Goal: Information Seeking & Learning: Learn about a topic

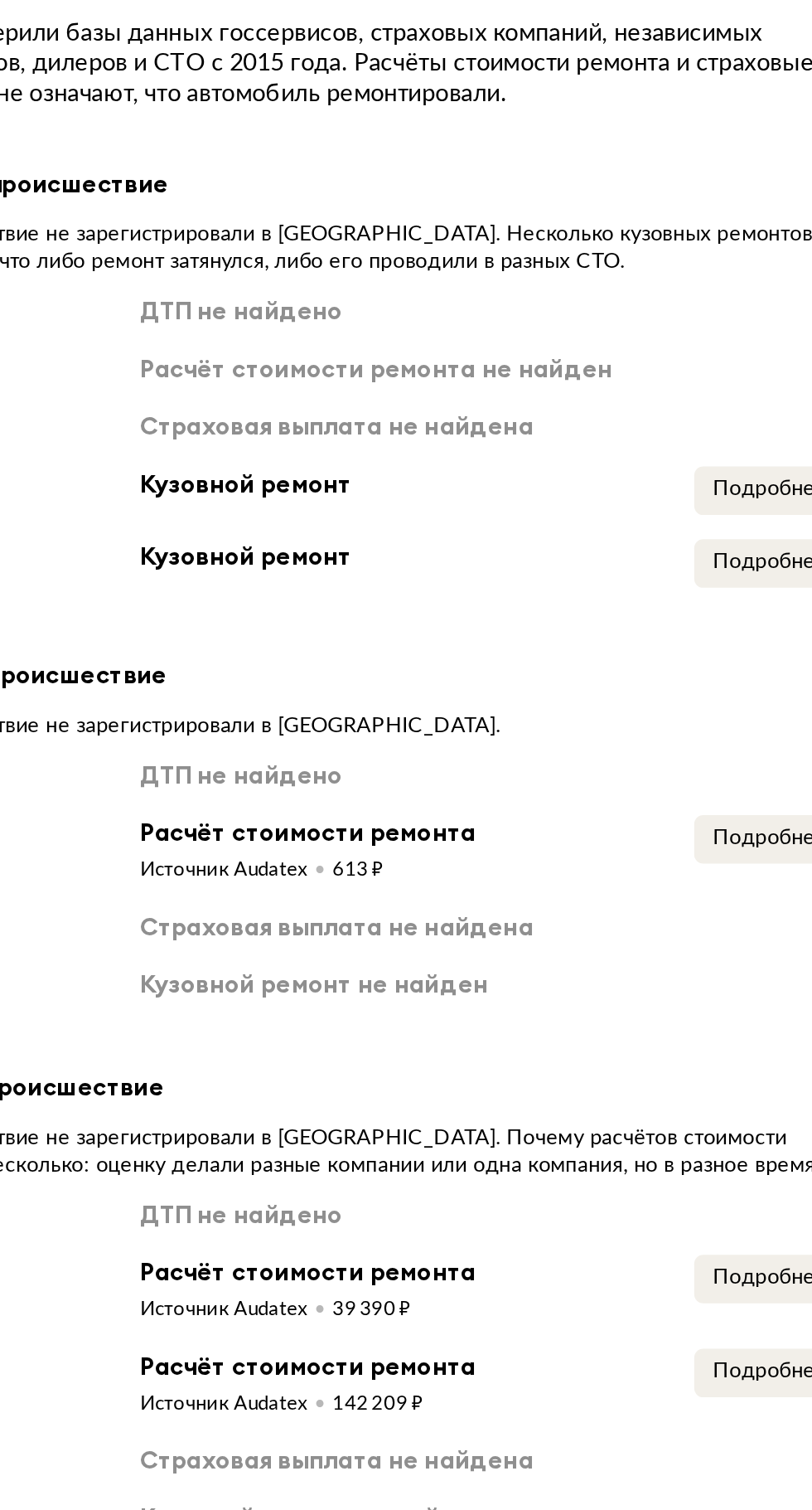
scroll to position [3078, 0]
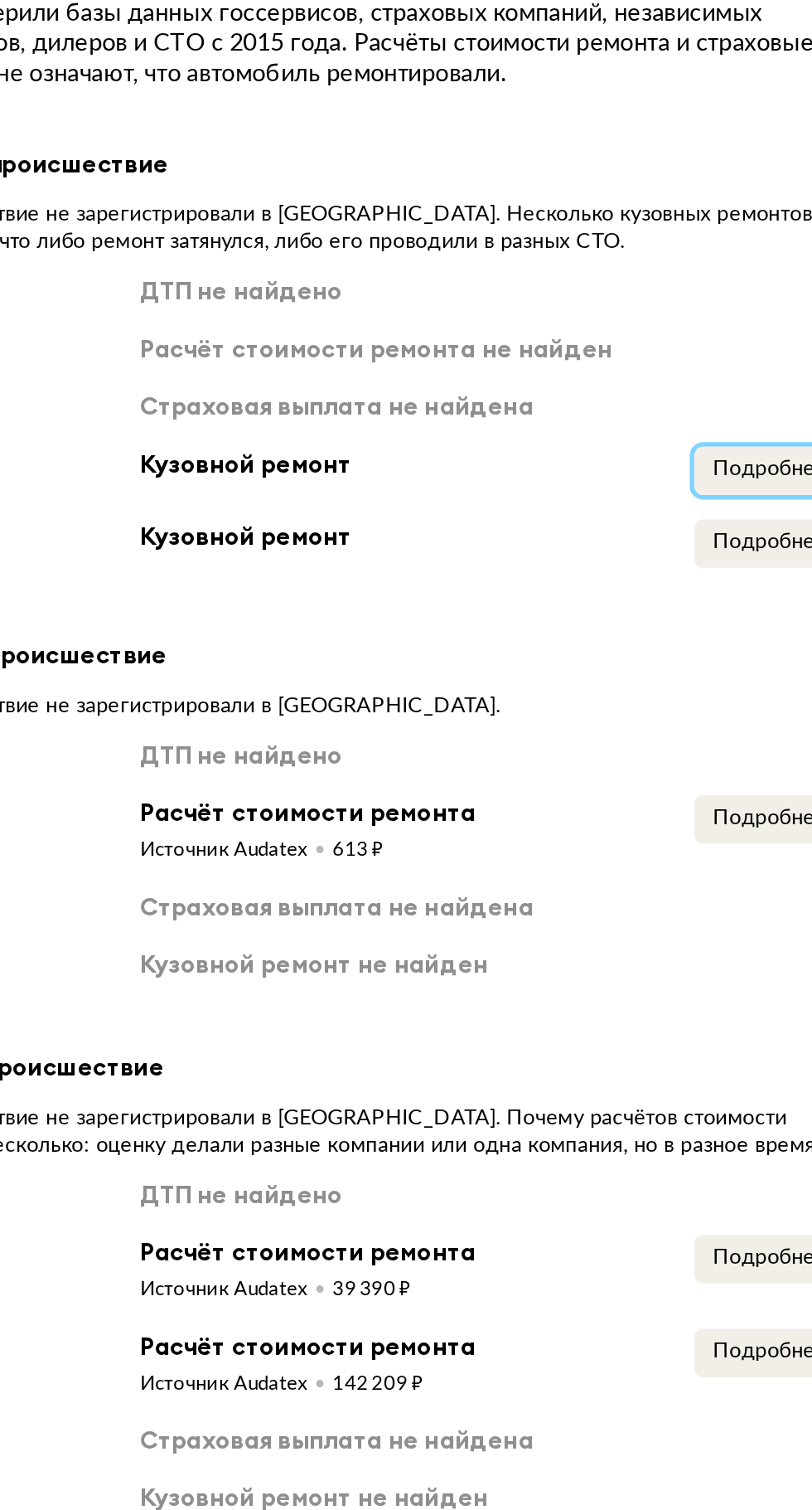
click at [620, 813] on span "Подробнее" at bounding box center [625, 819] width 63 height 11
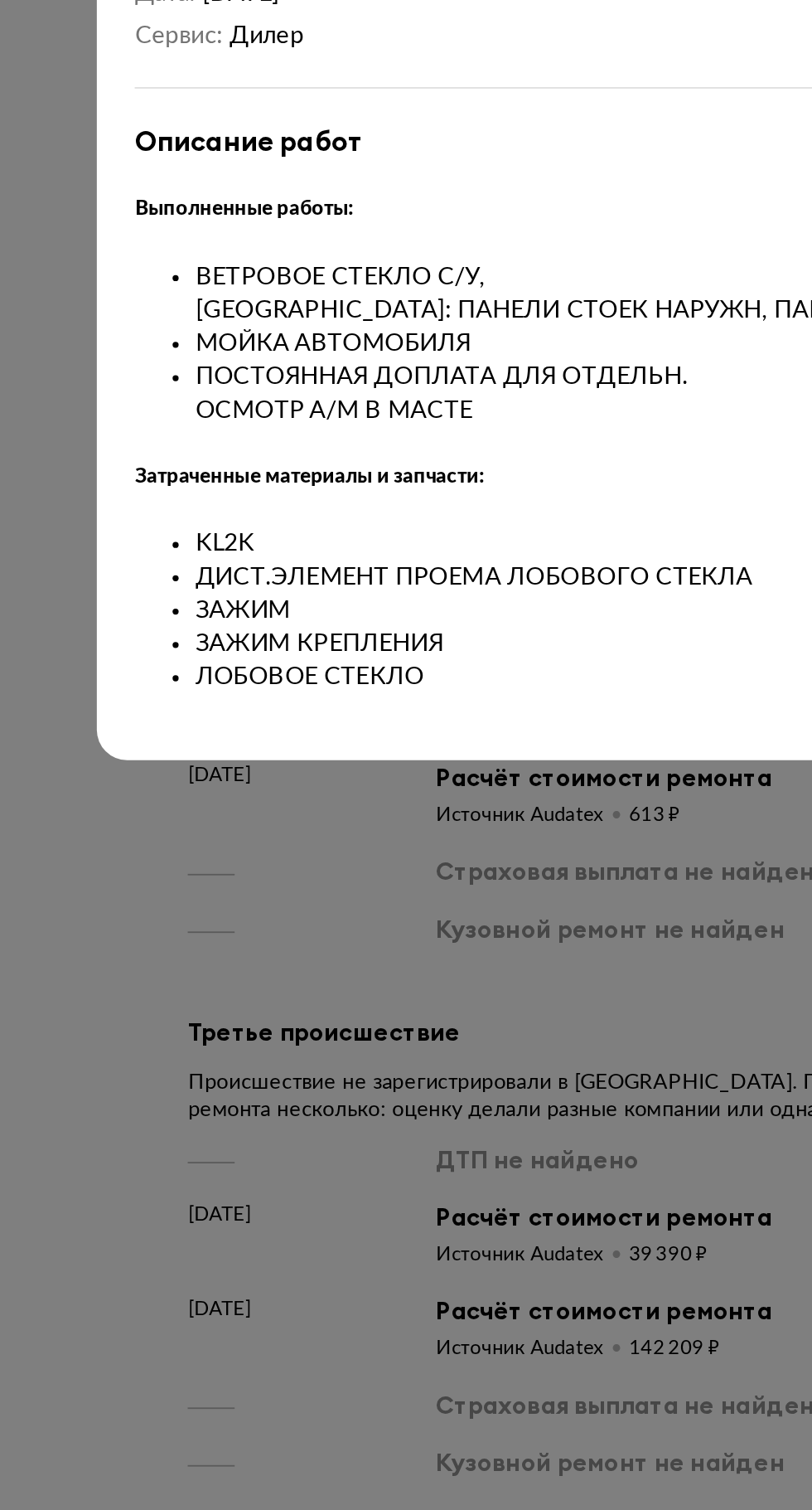
click at [328, 1075] on div at bounding box center [406, 755] width 812 height 1510
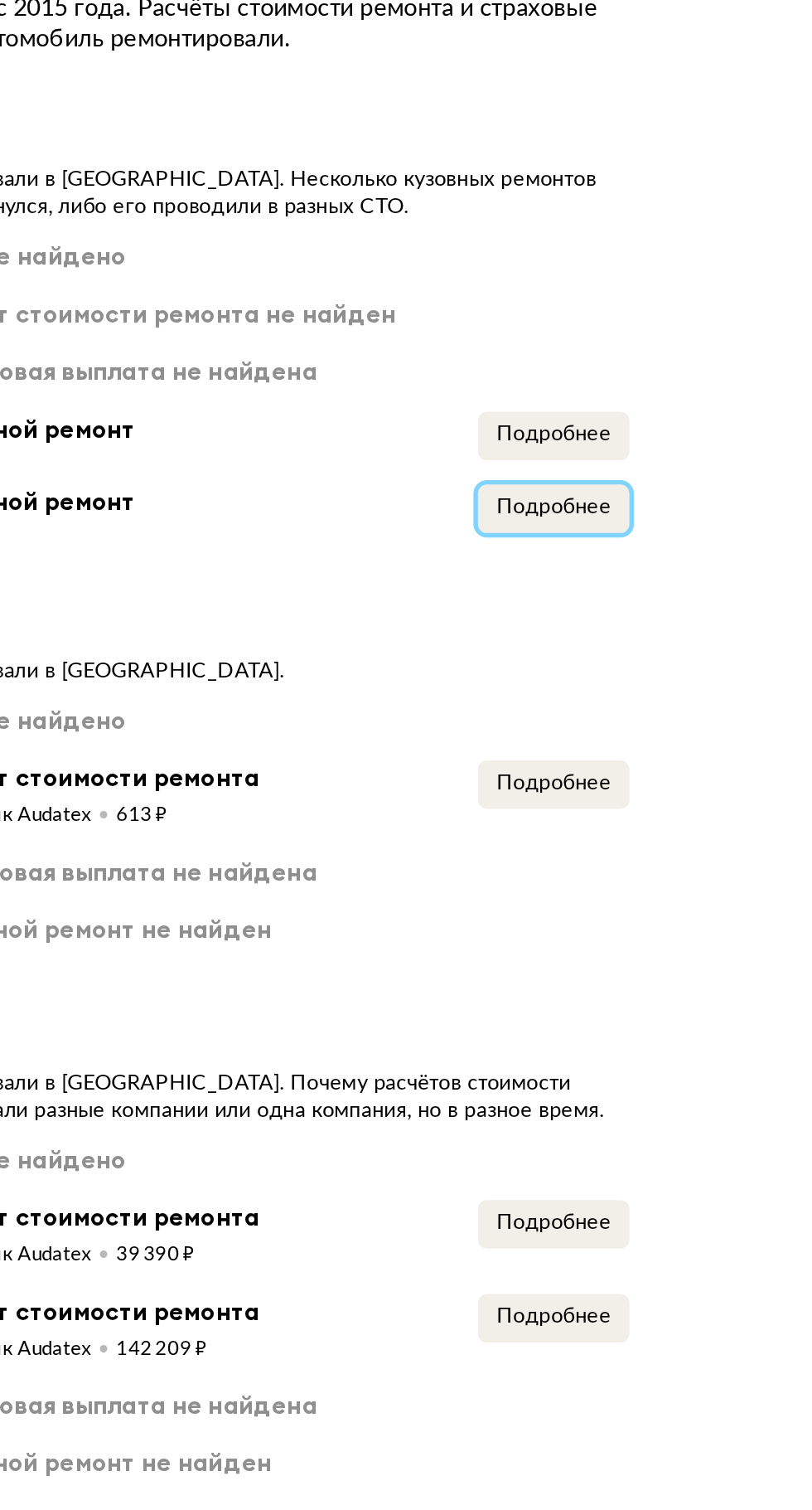
click at [638, 846] on button "Подробнее" at bounding box center [626, 859] width 83 height 26
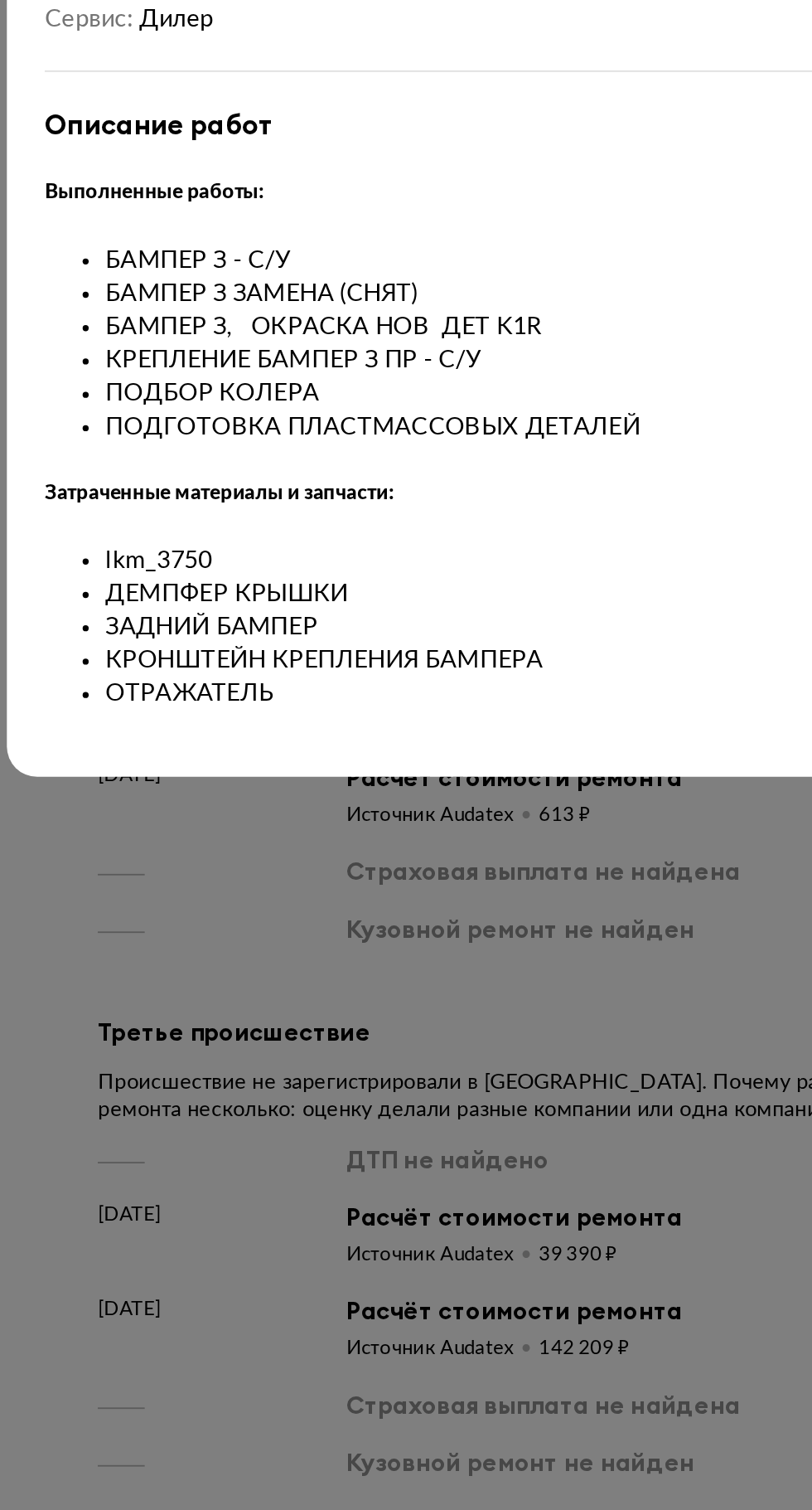
click at [387, 1093] on div at bounding box center [406, 755] width 812 height 1510
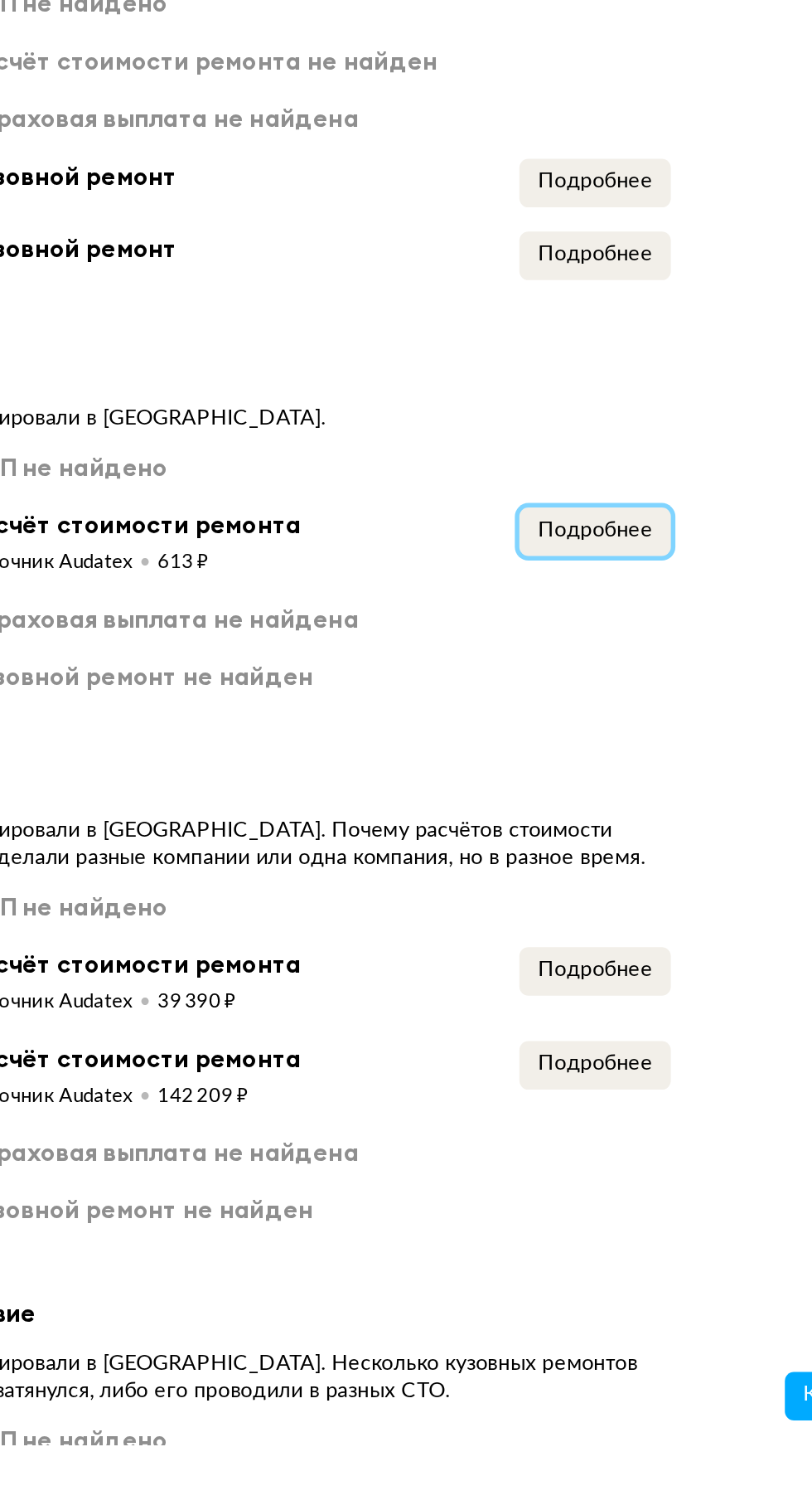
click at [649, 997] on button "Подробнее" at bounding box center [626, 1010] width 83 height 26
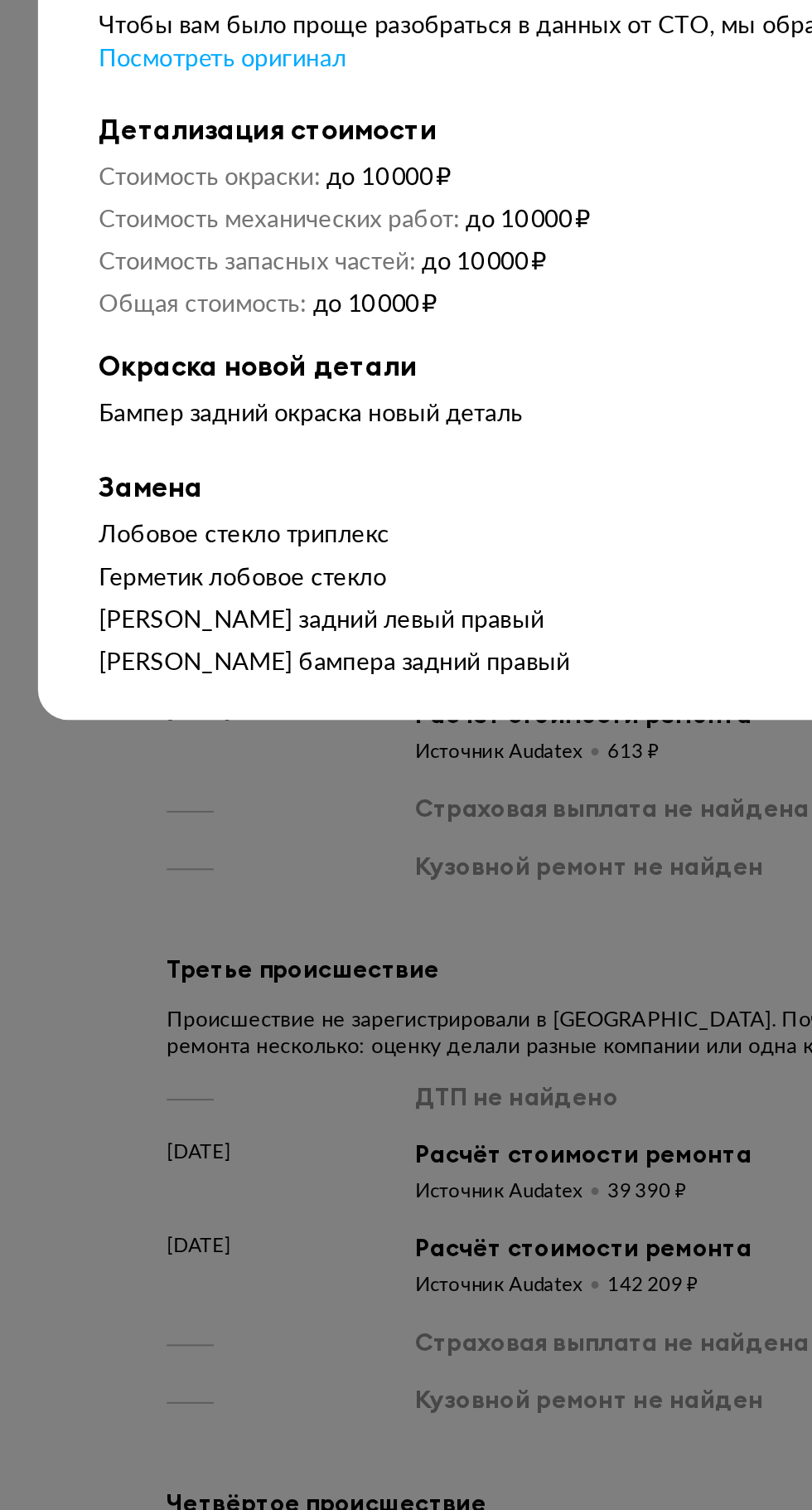
scroll to position [3108, 0]
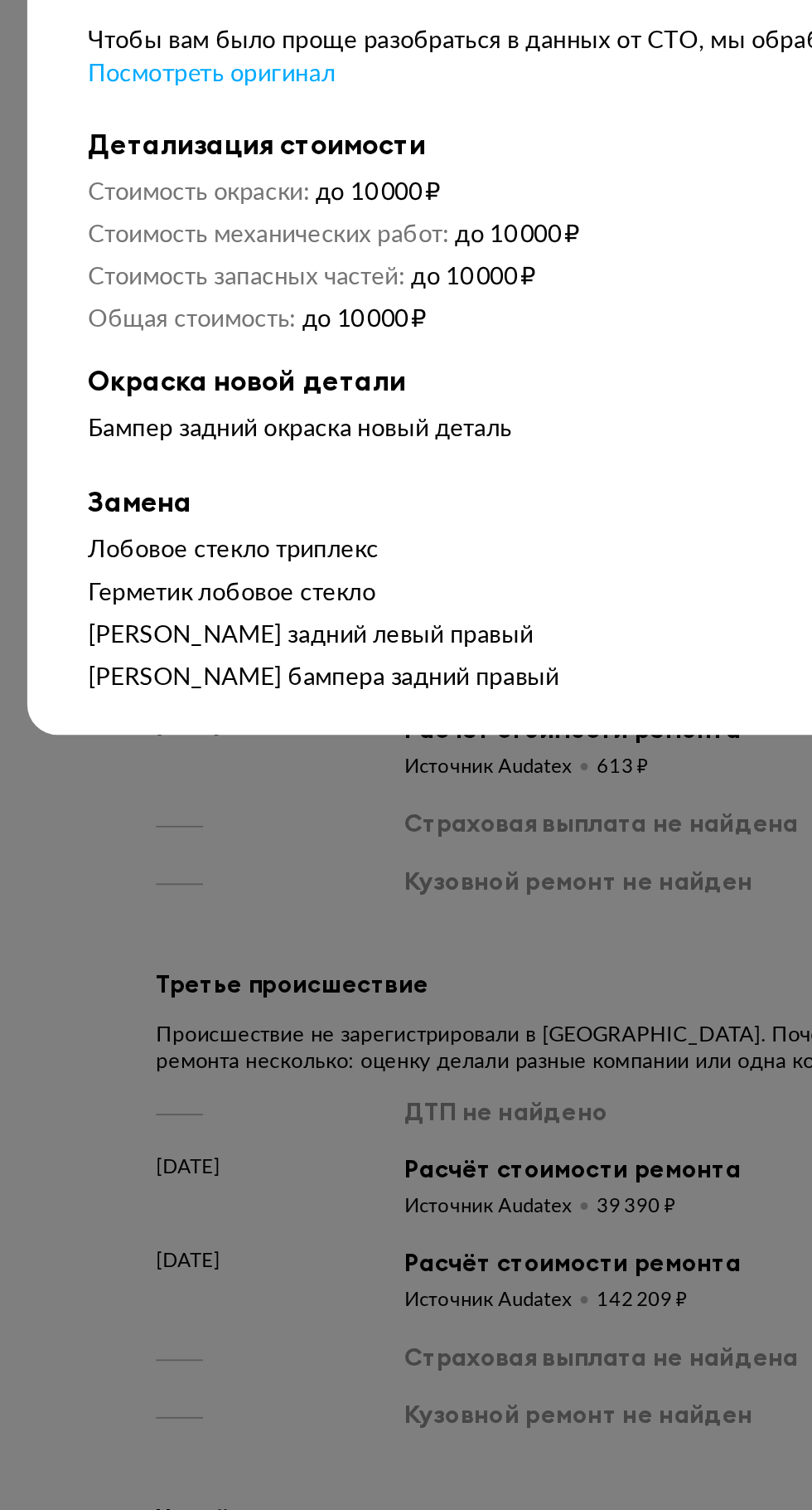
click at [392, 1132] on div at bounding box center [406, 755] width 812 height 1510
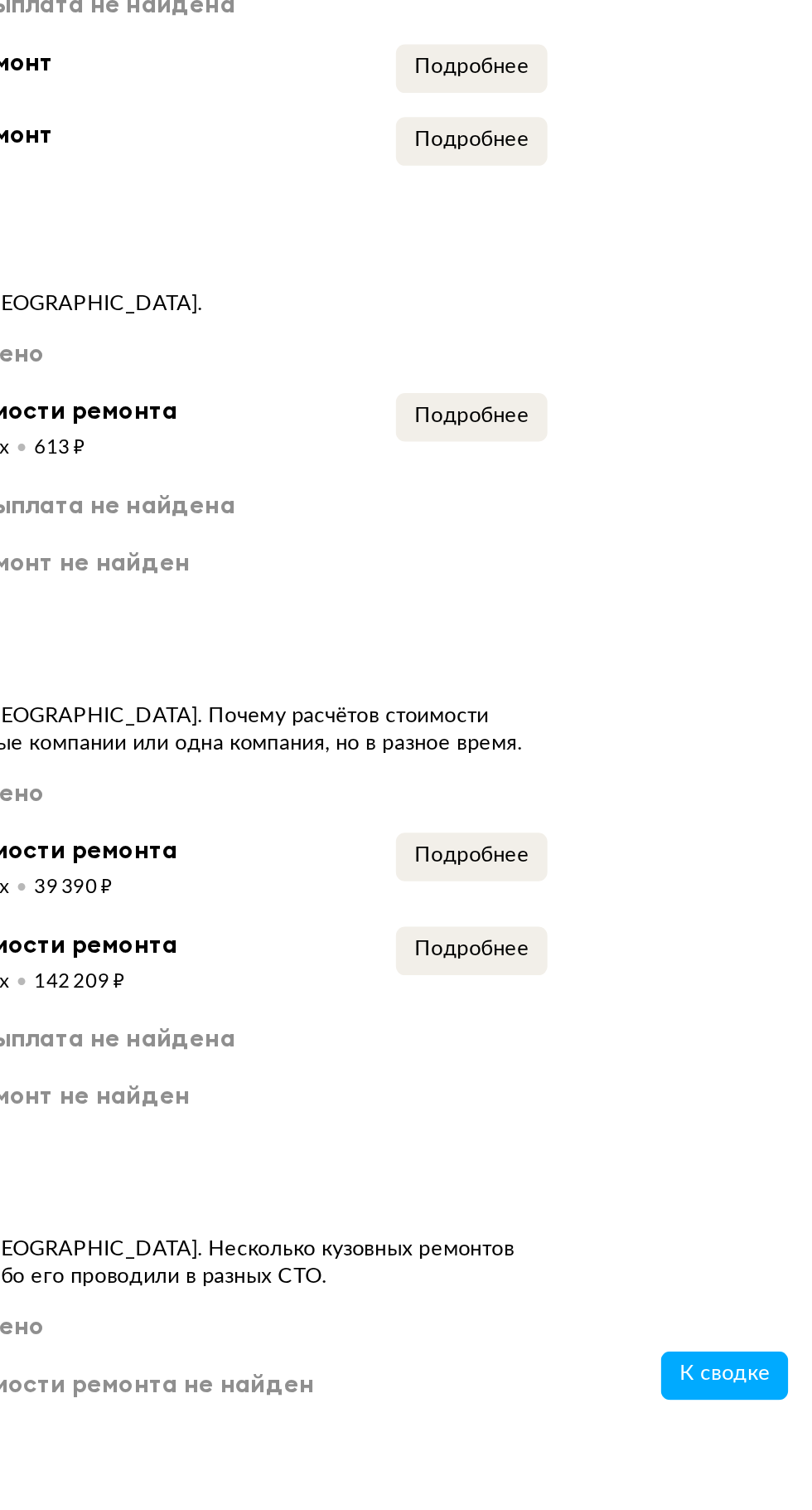
scroll to position [3129, 0]
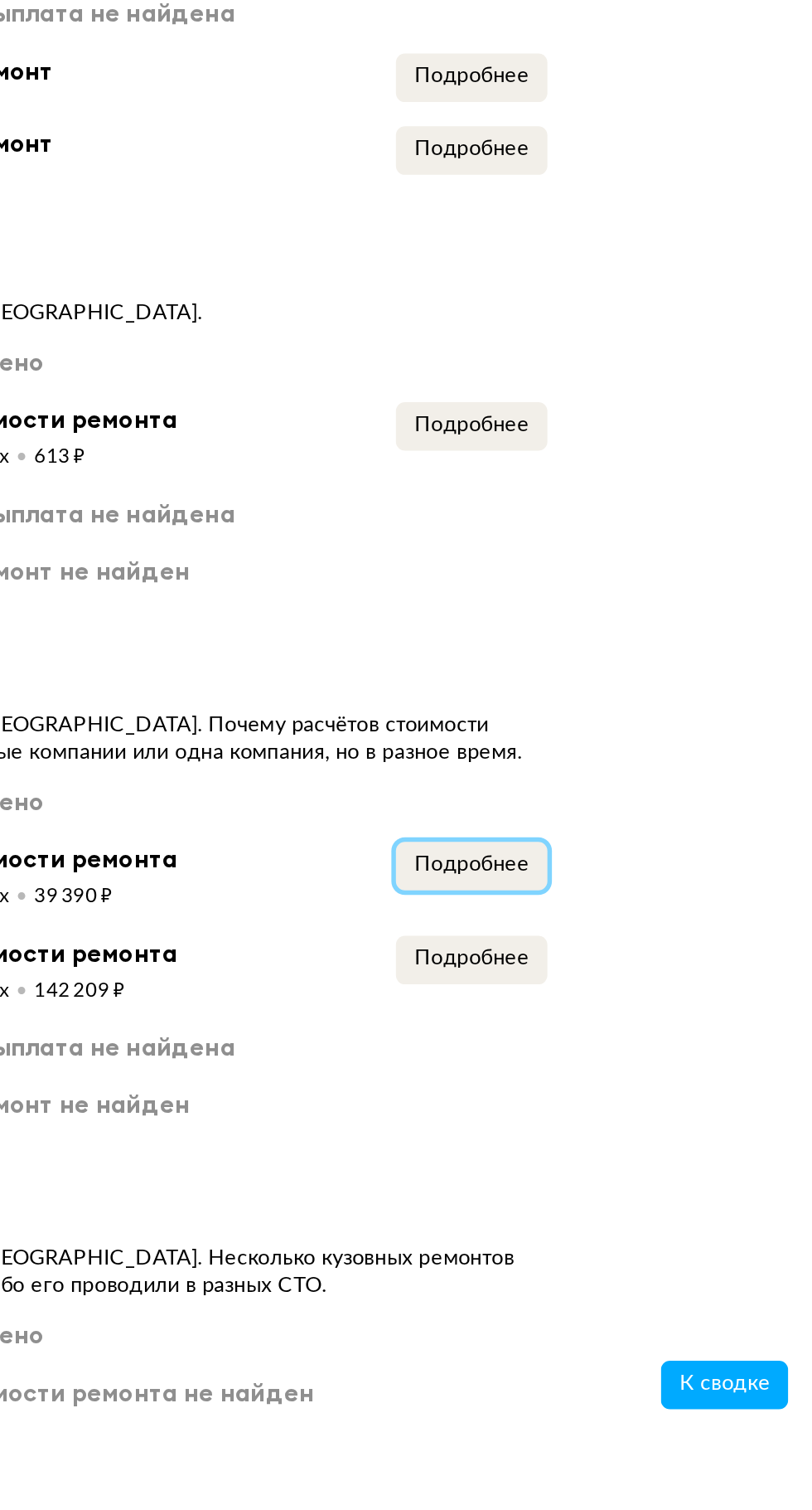
click at [645, 1186] on button "Подробнее" at bounding box center [626, 1200] width 83 height 26
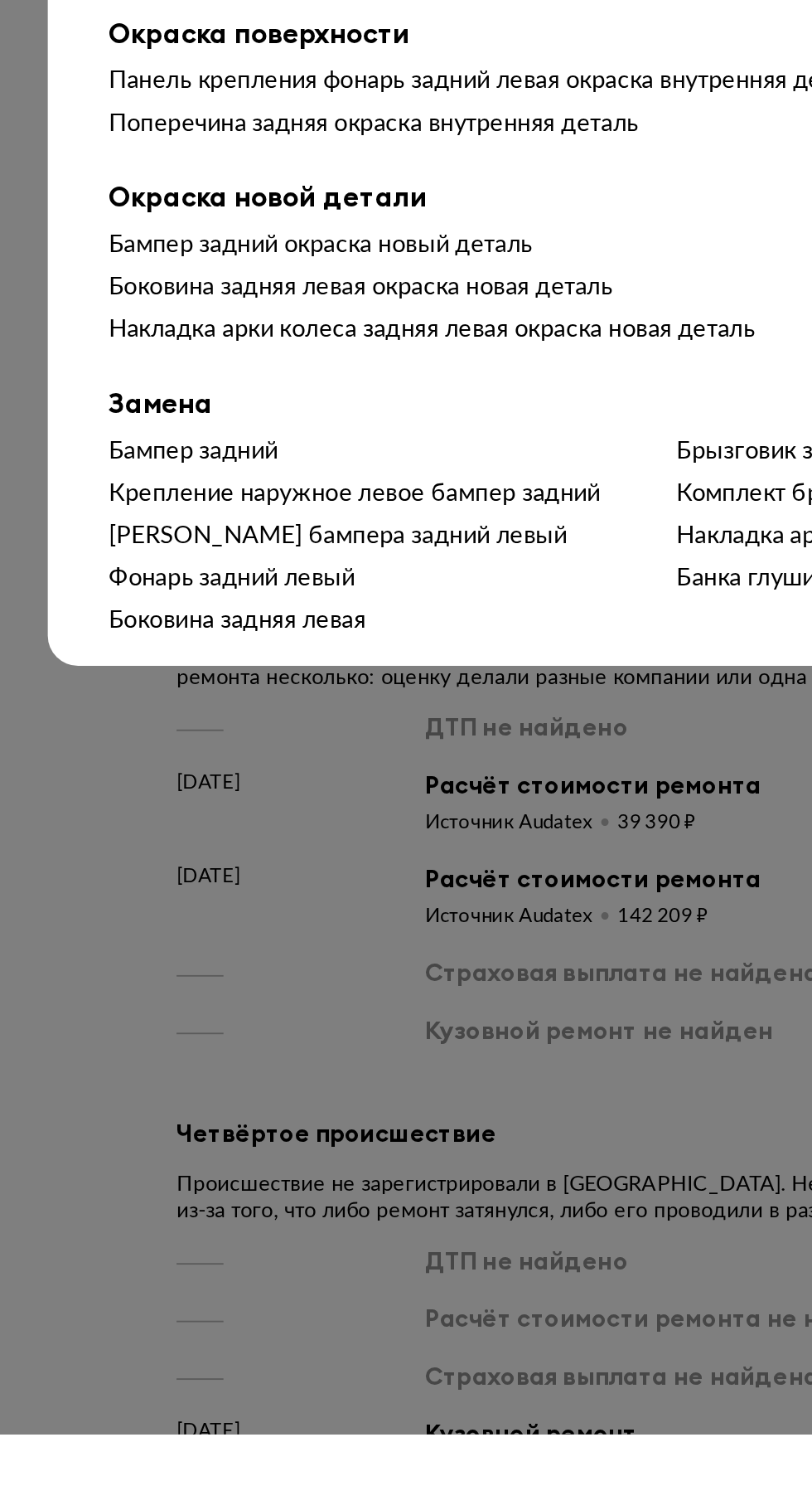
scroll to position [3171, 0]
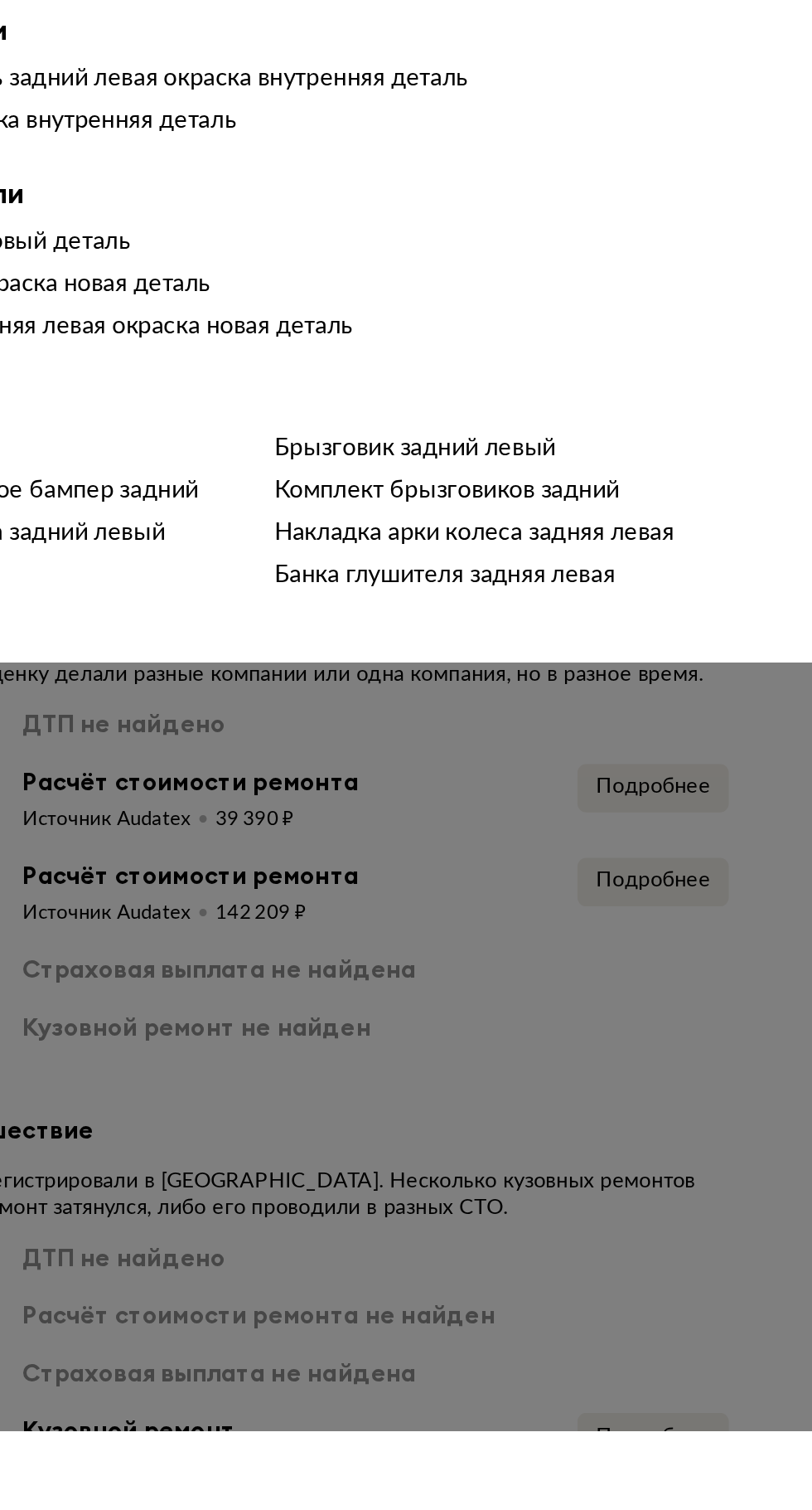
click at [659, 1236] on div at bounding box center [406, 755] width 812 height 1510
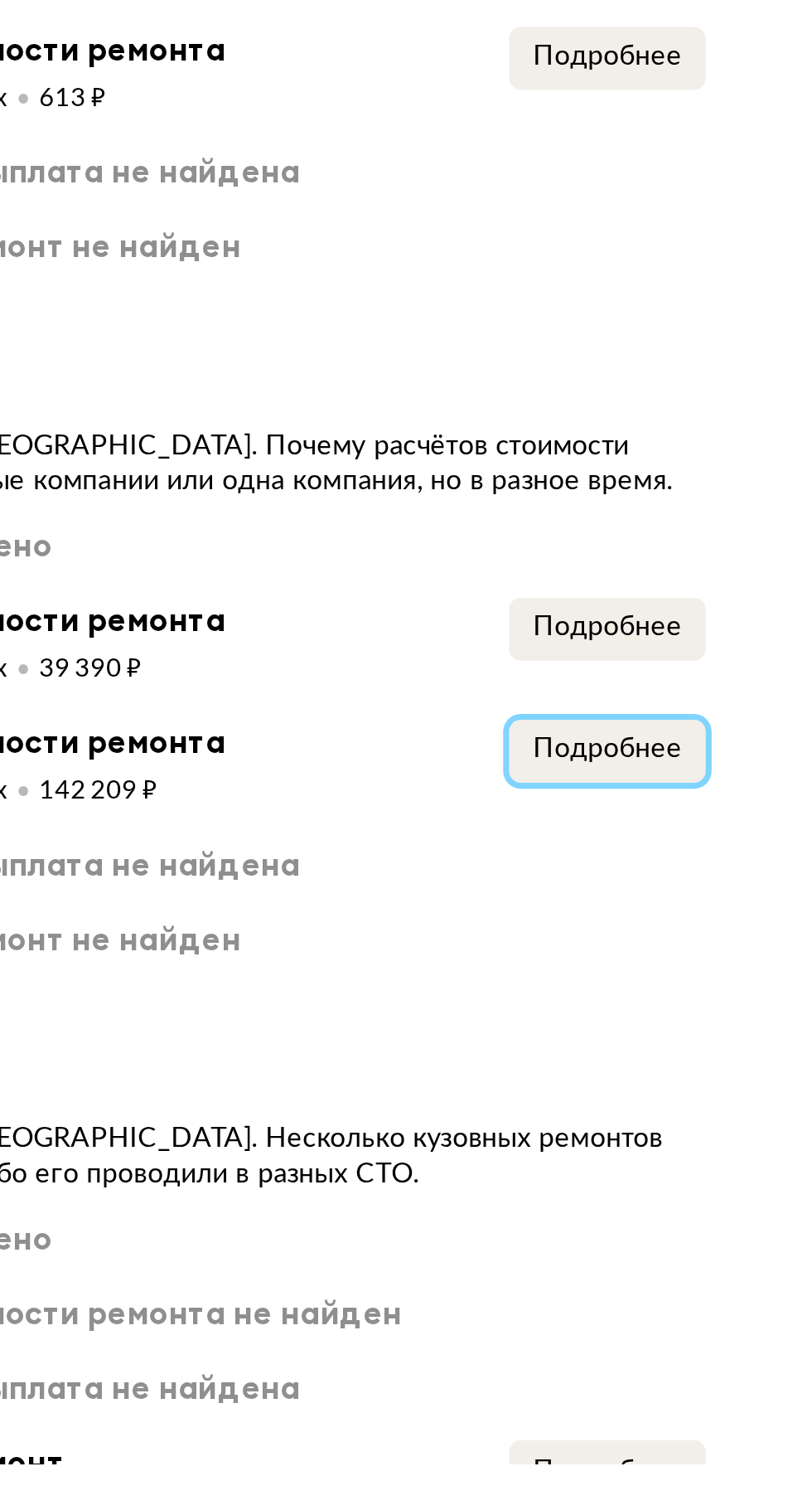
click at [618, 1203] on span "Подробнее" at bounding box center [625, 1208] width 63 height 11
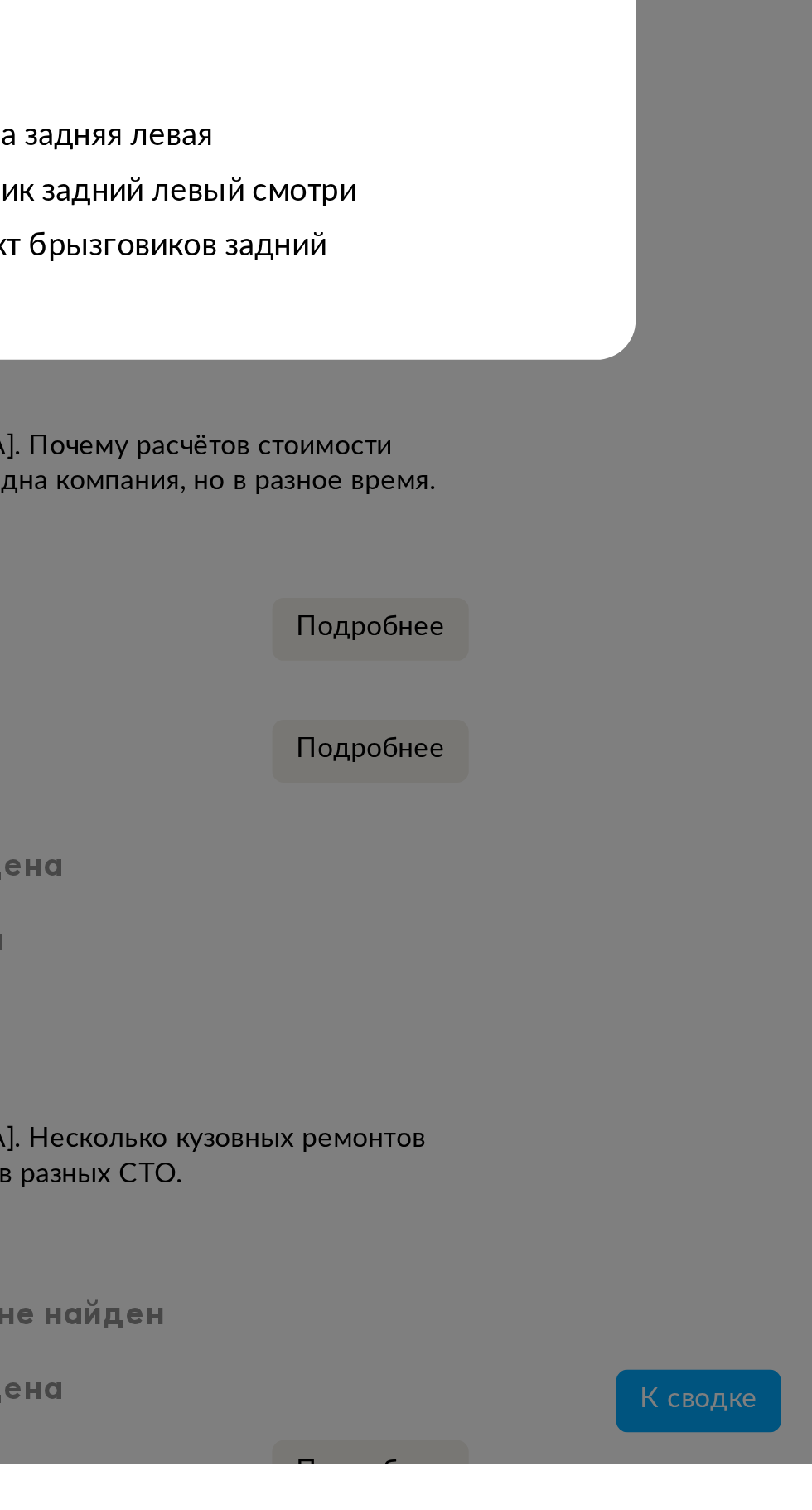
click at [737, 1278] on div at bounding box center [406, 755] width 812 height 1510
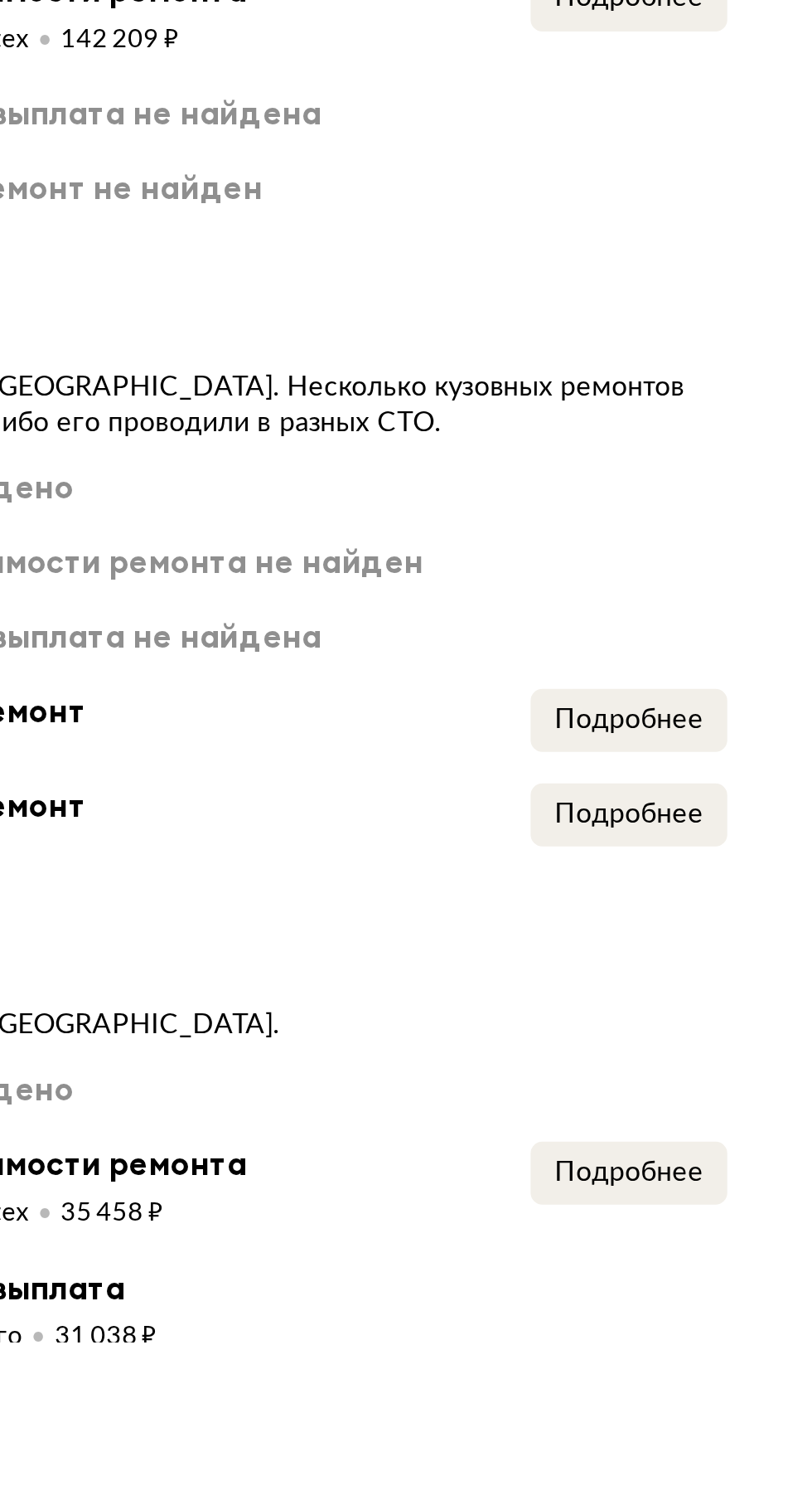
scroll to position [3438, 0]
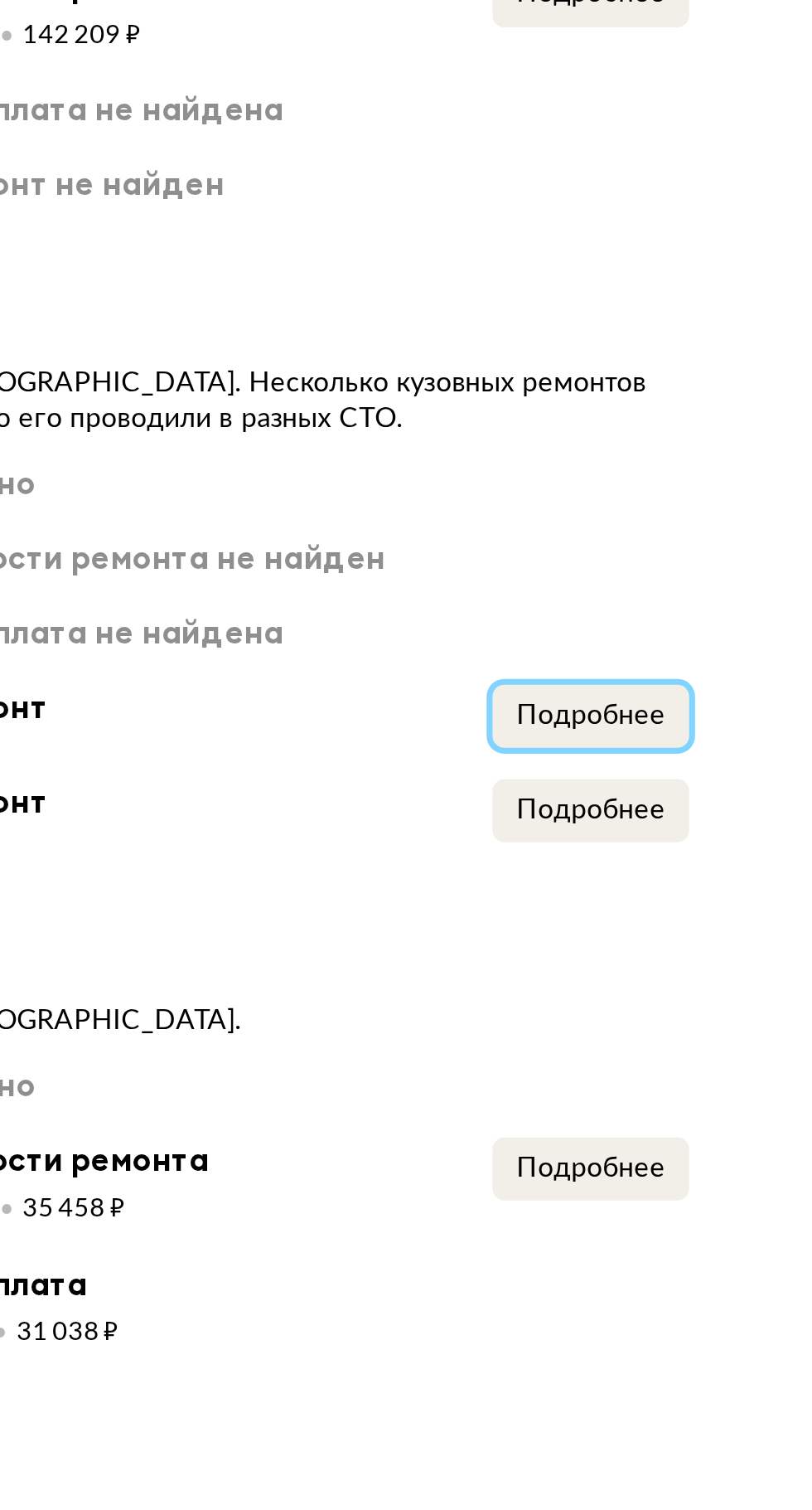
click at [627, 1240] on span "Подробнее" at bounding box center [625, 1246] width 63 height 11
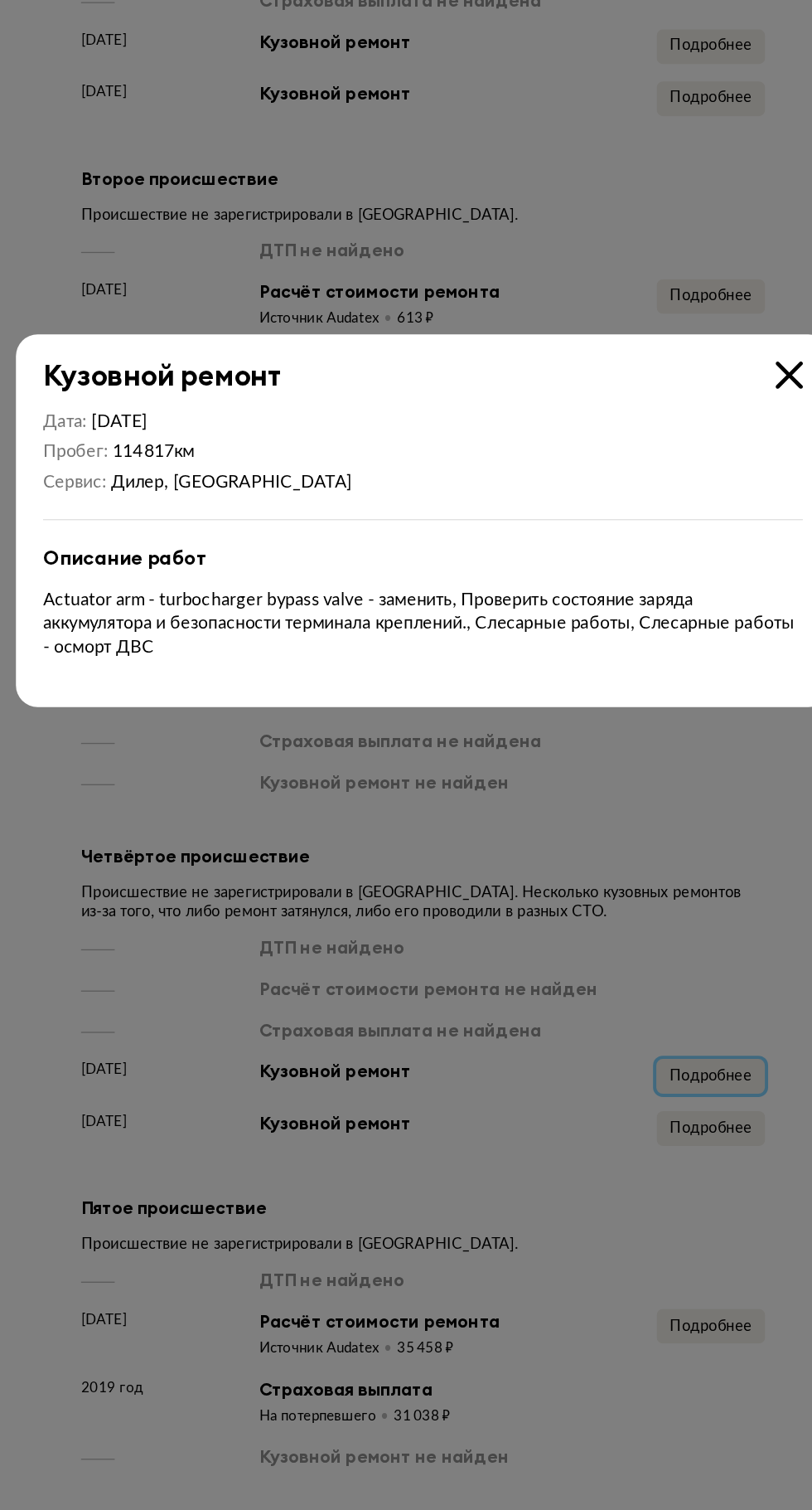
scroll to position [3504, 0]
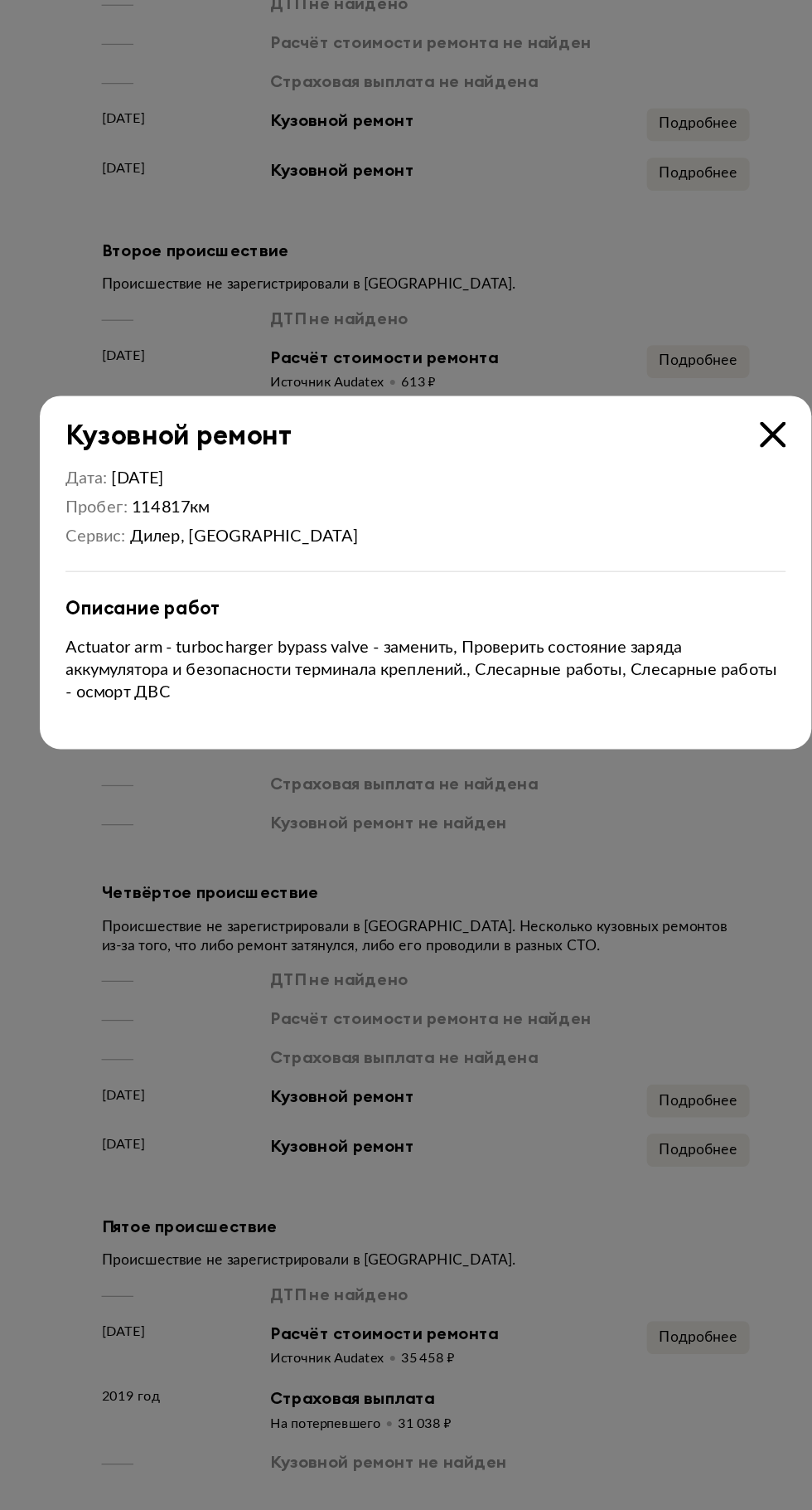
click at [685, 638] on icon at bounding box center [686, 644] width 21 height 21
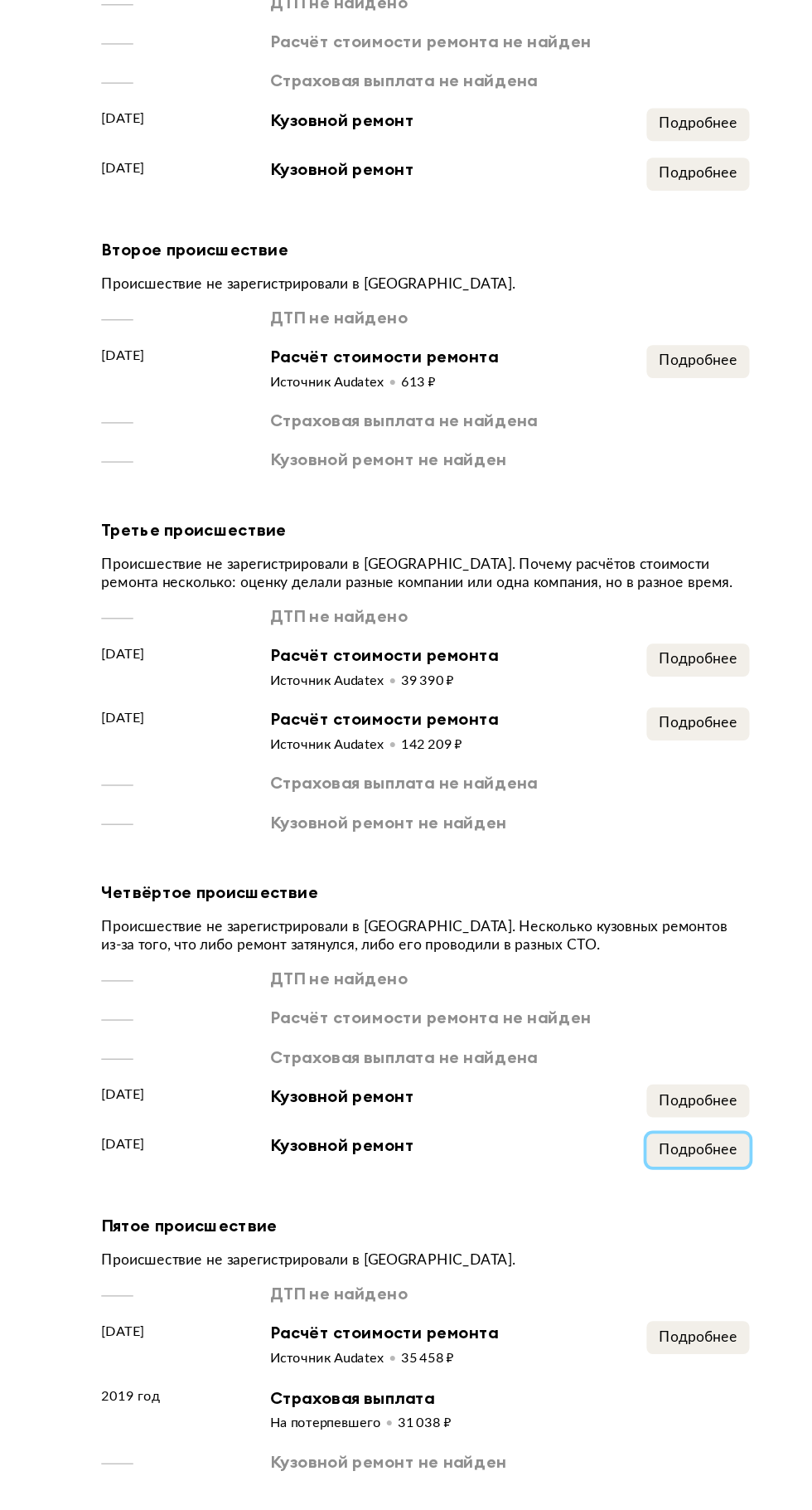
click at [639, 1215] on span "Подробнее" at bounding box center [625, 1220] width 63 height 11
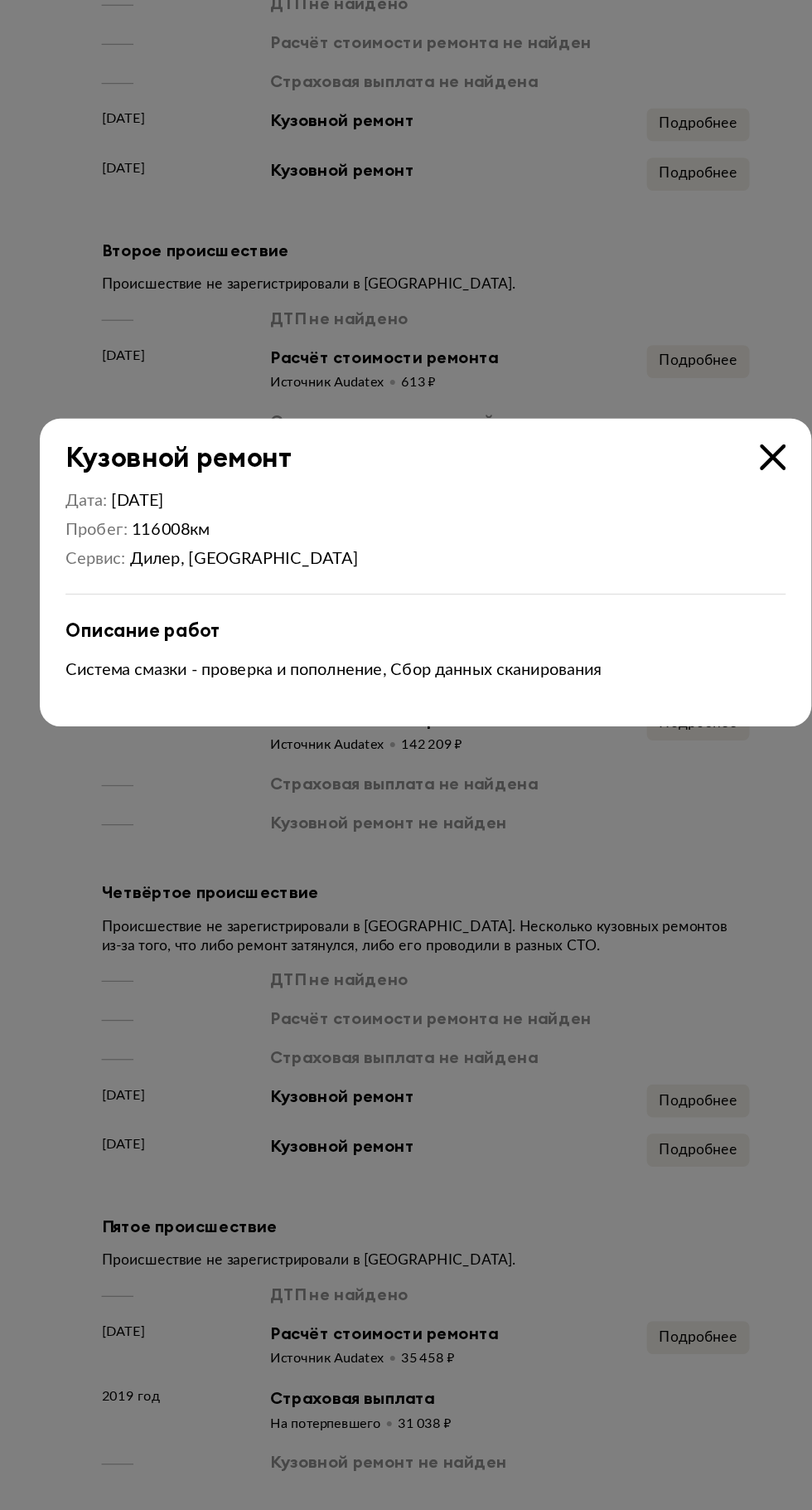
click at [685, 667] on icon at bounding box center [686, 662] width 21 height 21
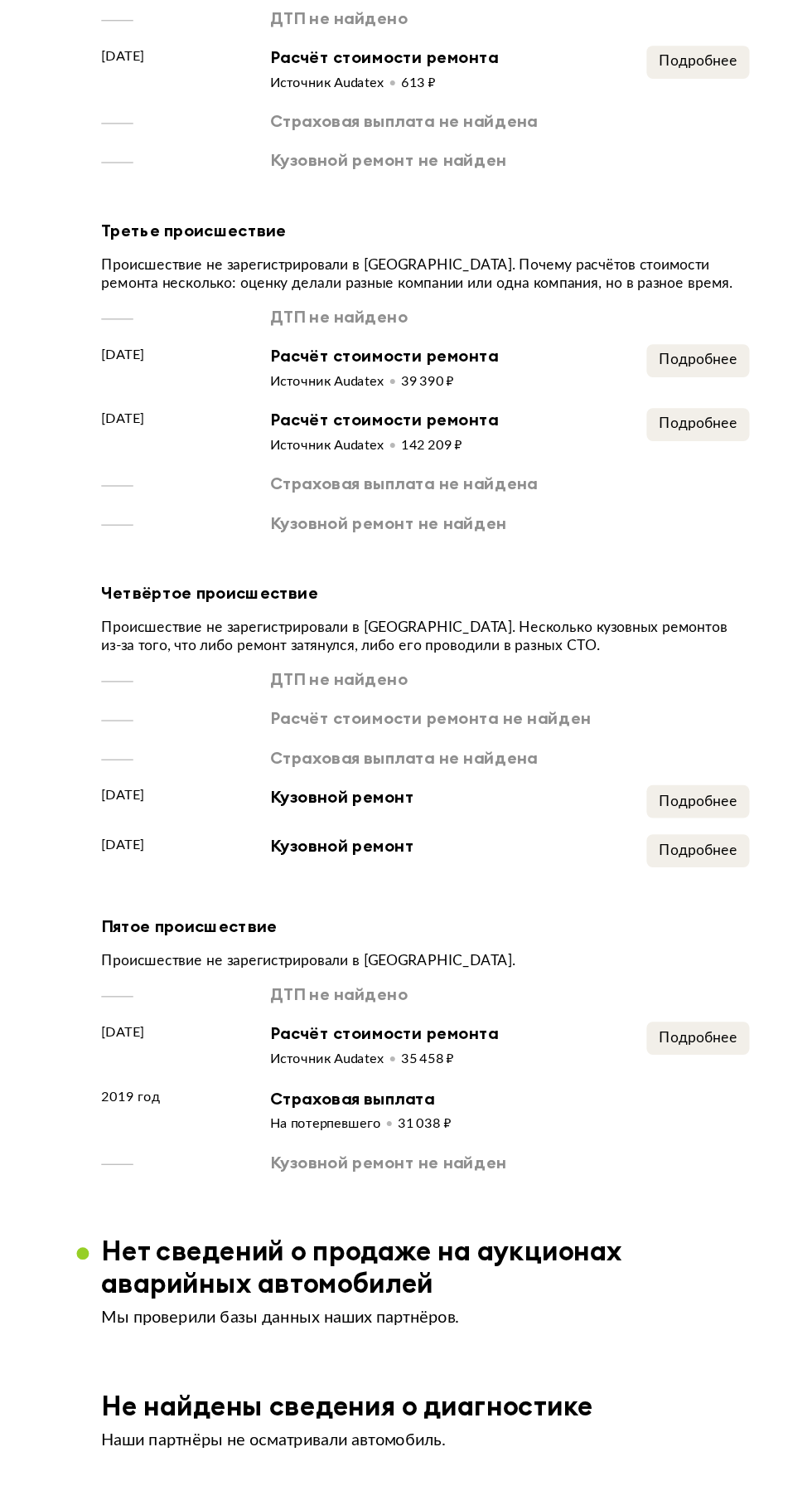
scroll to position [3723, 0]
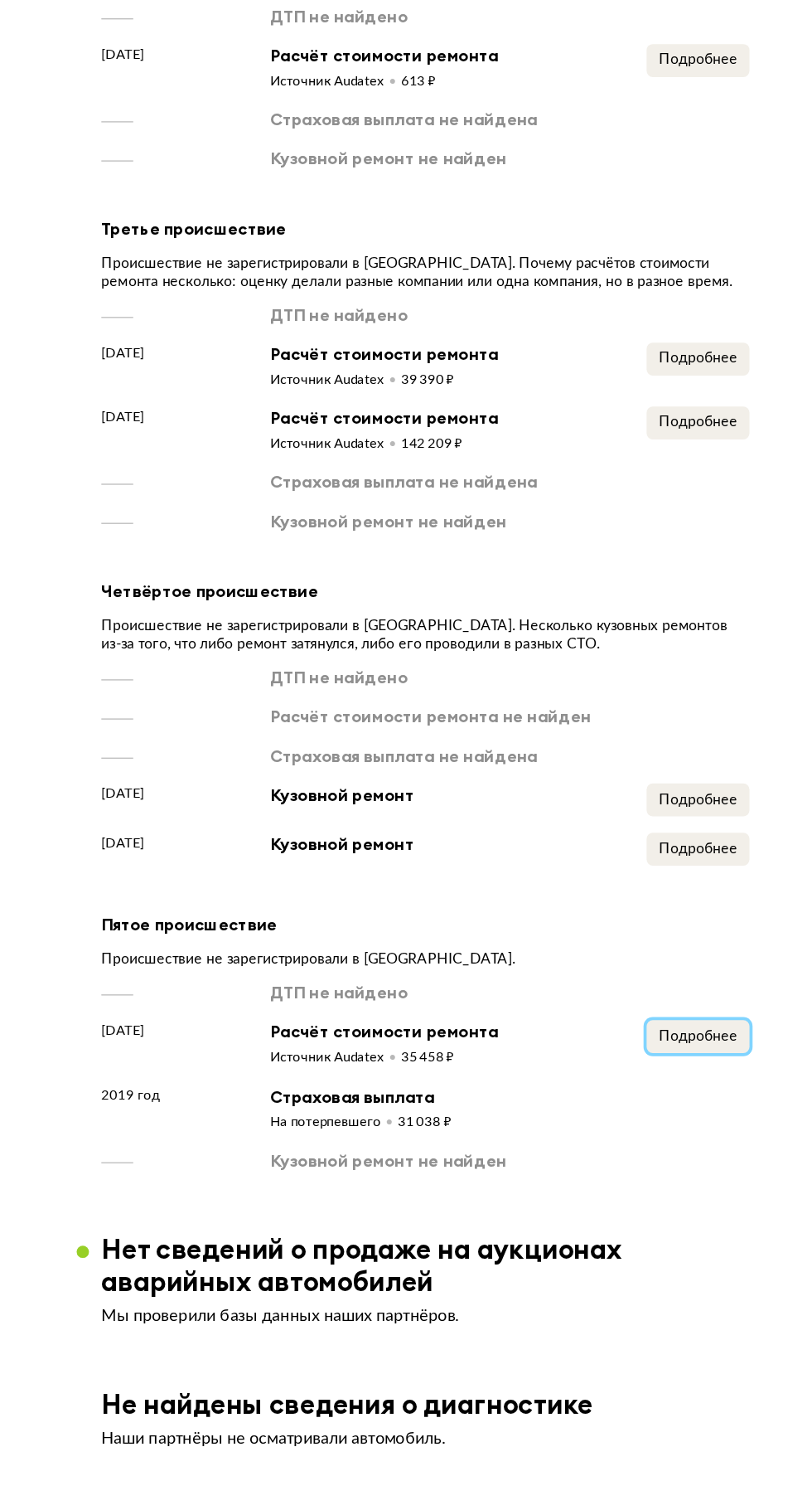
click at [640, 1147] on span "Подробнее" at bounding box center [625, 1153] width 63 height 11
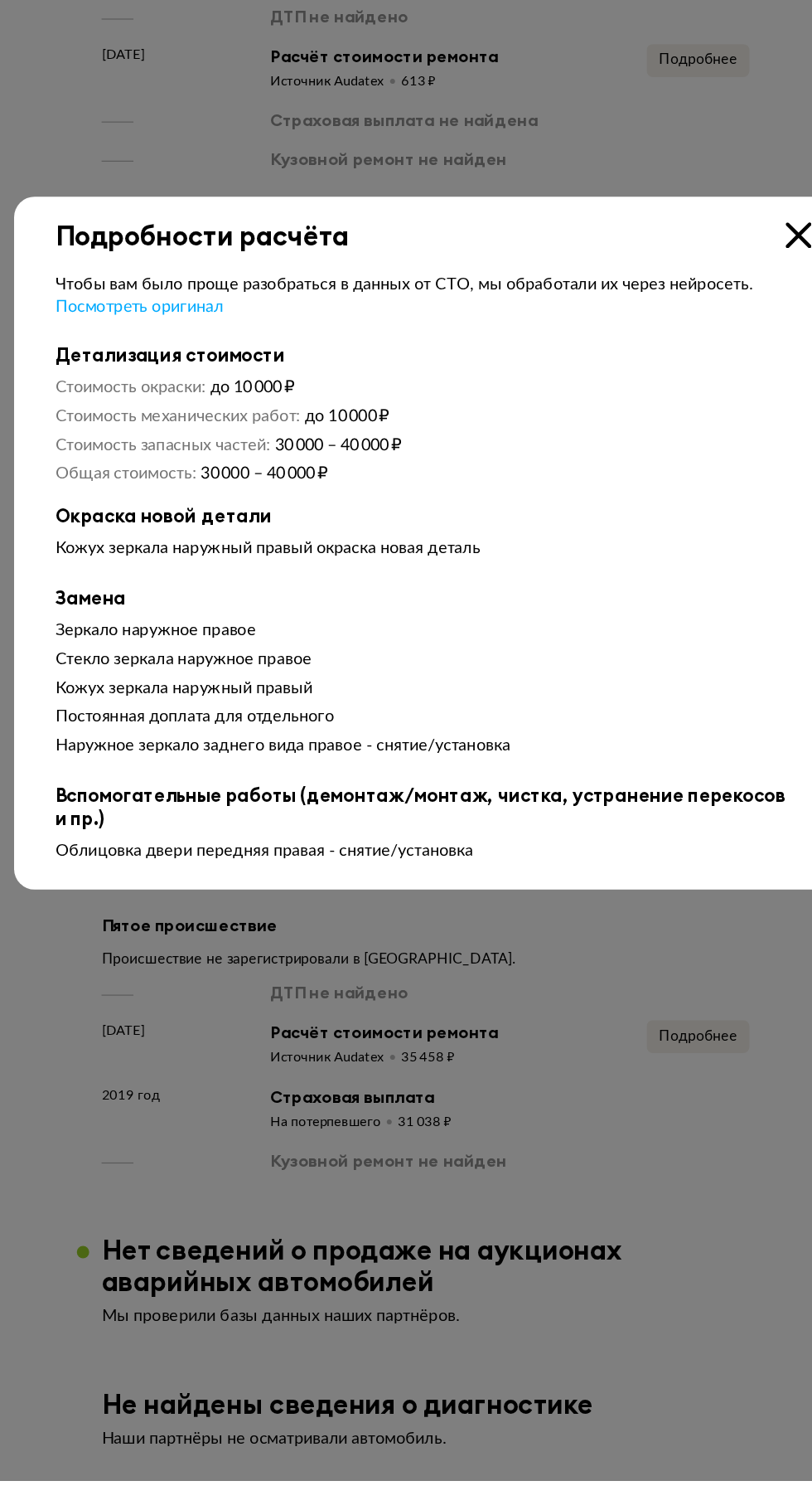
click at [302, 833] on div "Зеркало наружное правое" at bounding box center [406, 825] width 597 height 17
click at [706, 517] on icon at bounding box center [706, 507] width 21 height 21
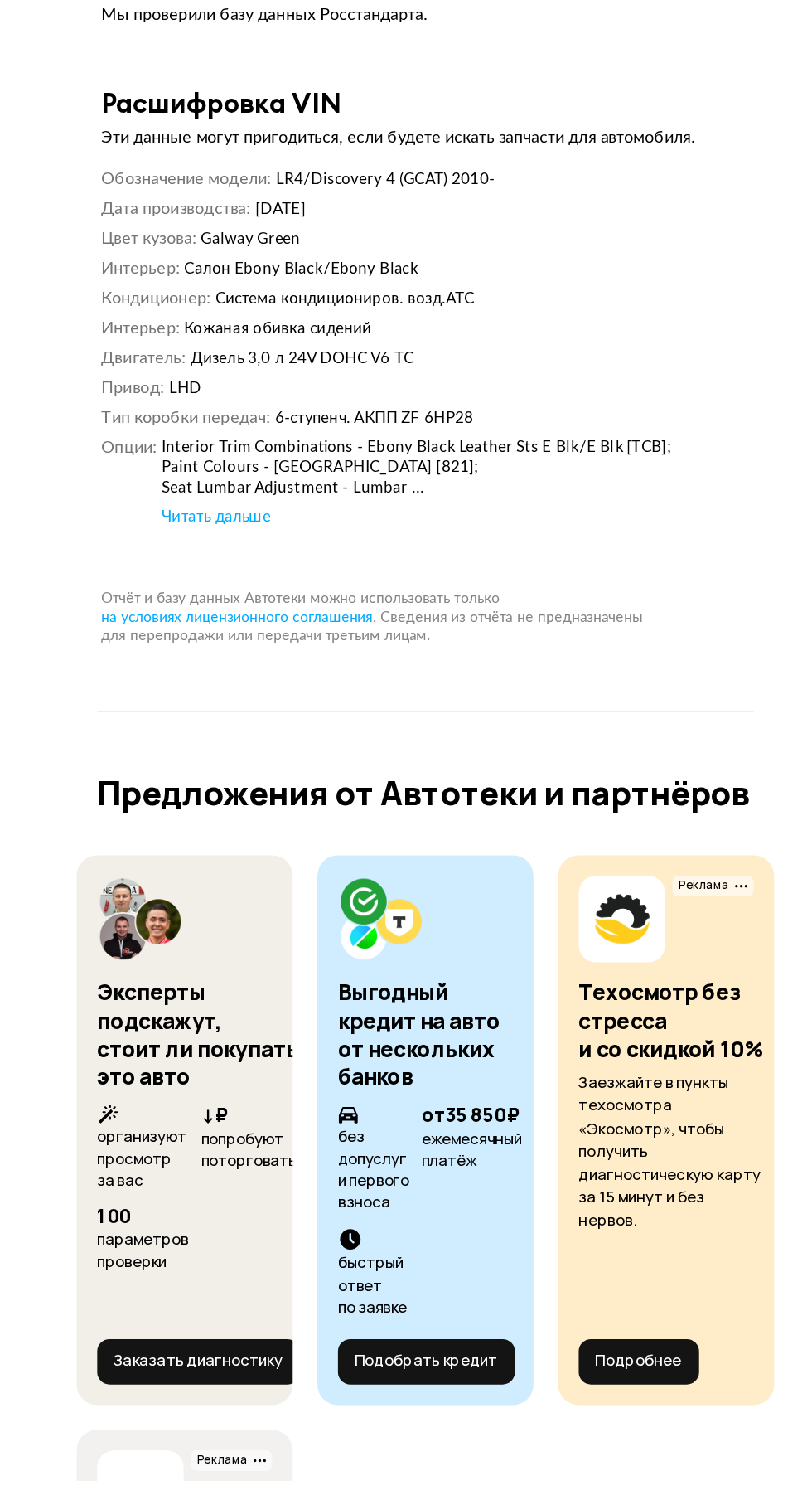
scroll to position [12576, 0]
